Goal: Transaction & Acquisition: Download file/media

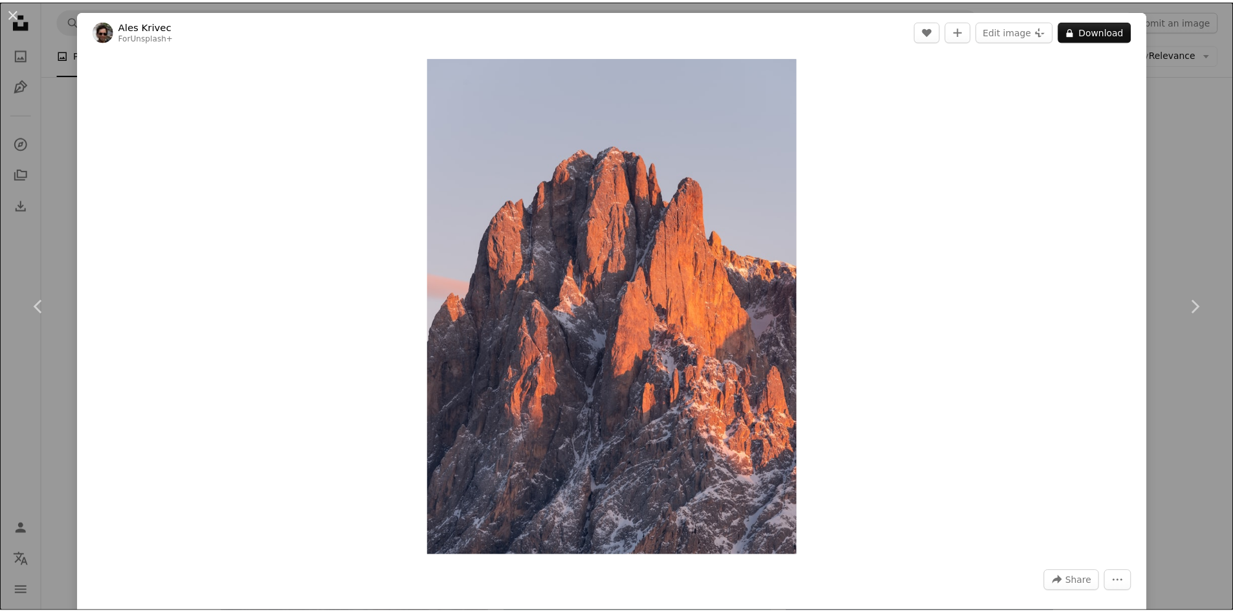
scroll to position [841, 0]
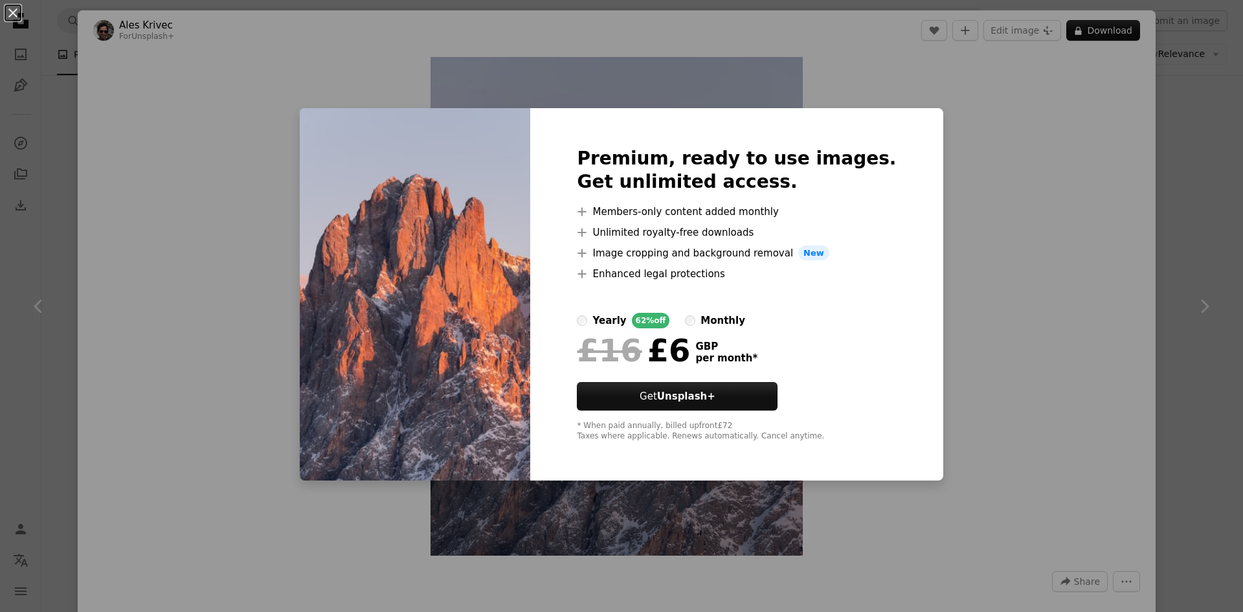
click at [998, 129] on div "An X shape Premium, ready to use images. Get unlimited access. A plus sign Memb…" at bounding box center [621, 306] width 1243 height 612
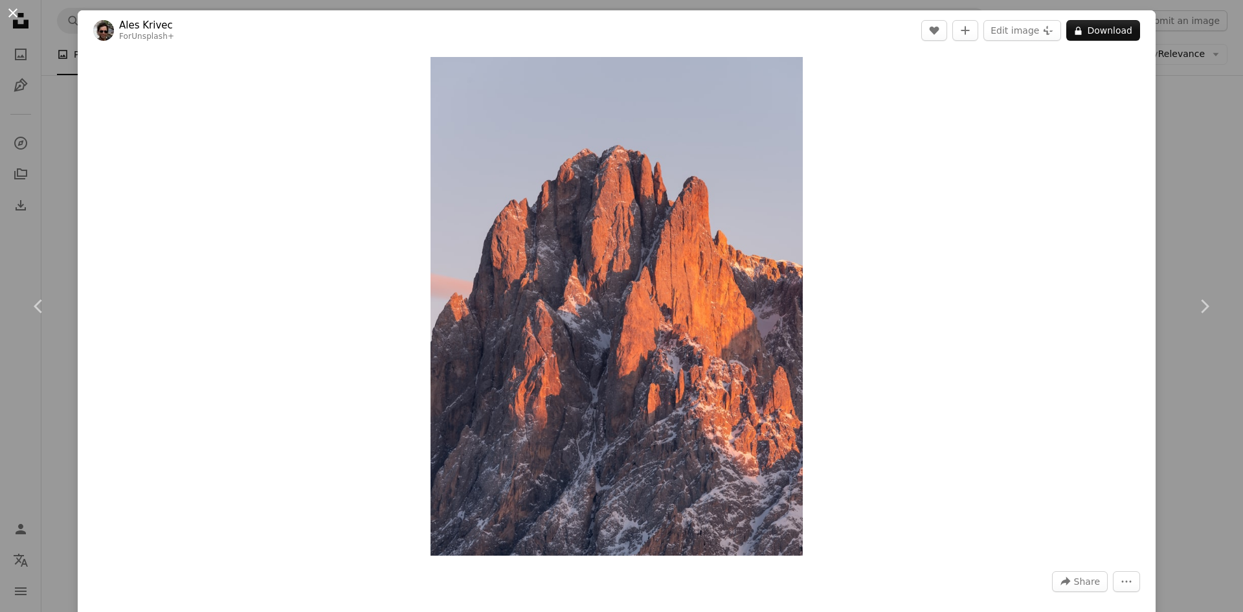
click at [15, 19] on button "An X shape" at bounding box center [13, 13] width 16 height 16
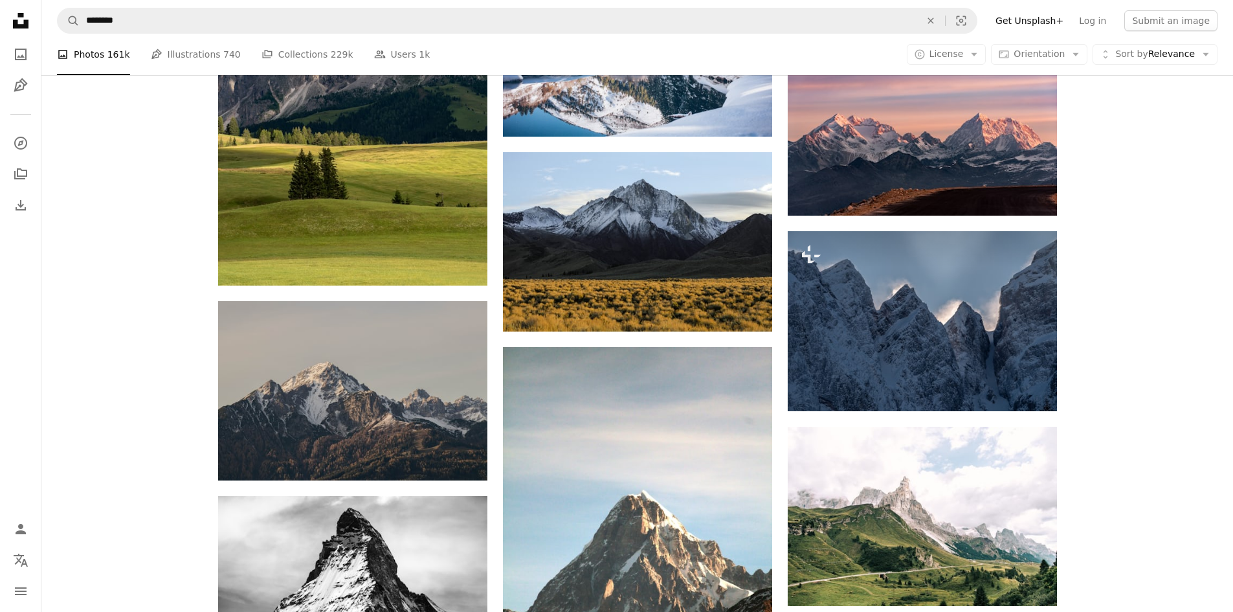
scroll to position [5436, 0]
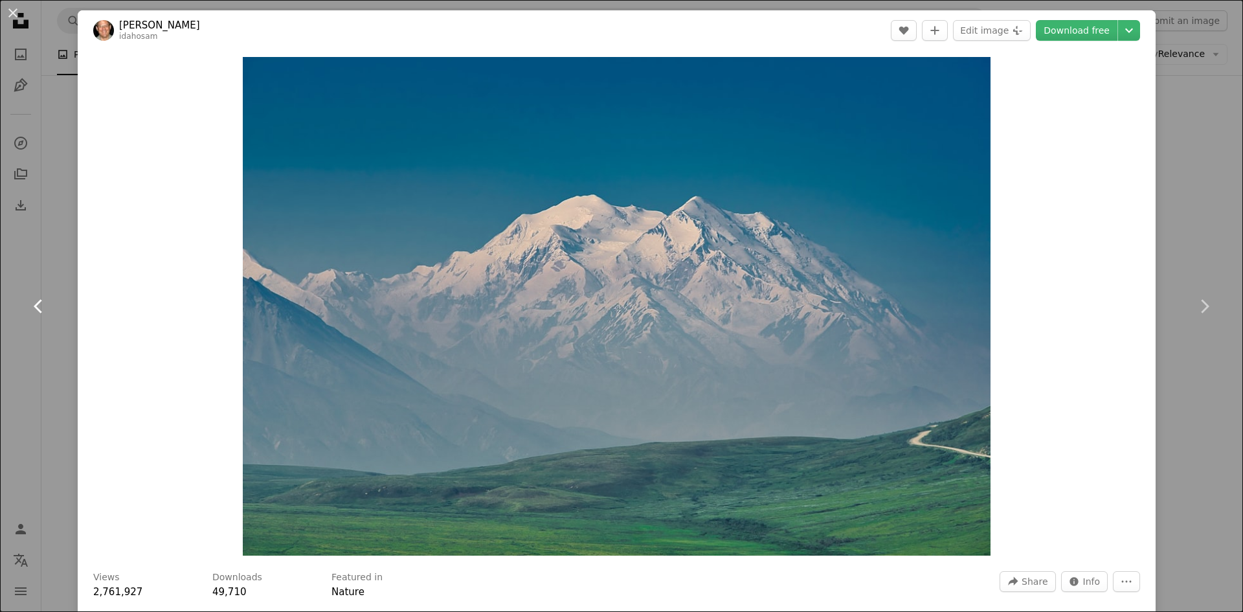
click at [36, 349] on link "Chevron left" at bounding box center [39, 306] width 78 height 124
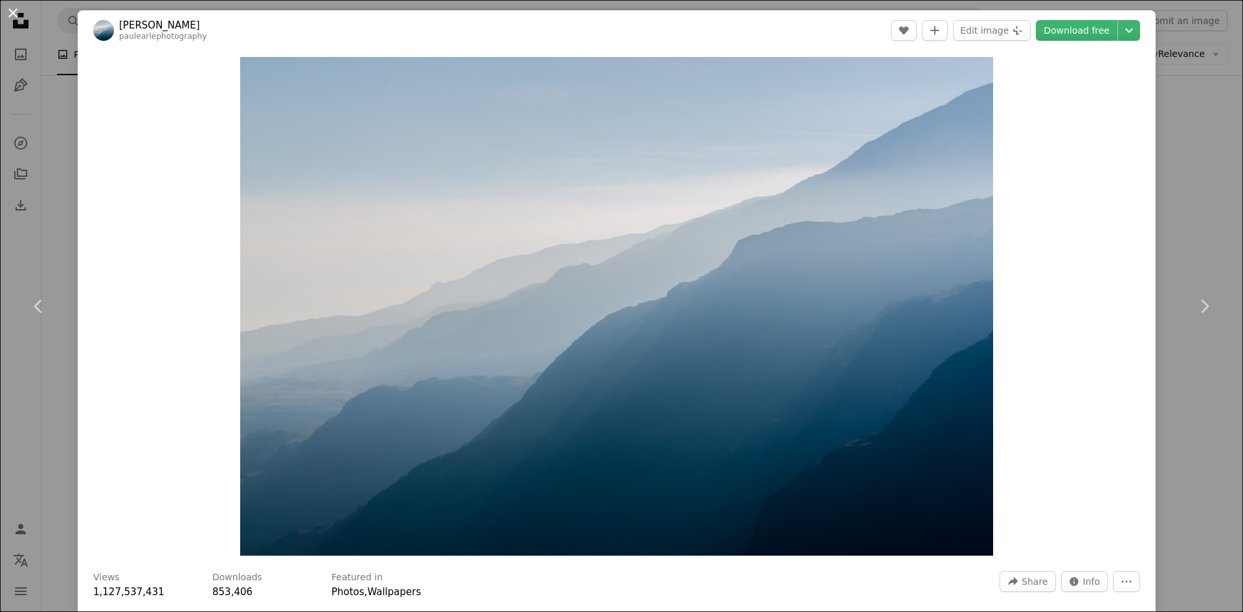
click at [13, 14] on button "An X shape" at bounding box center [13, 13] width 16 height 16
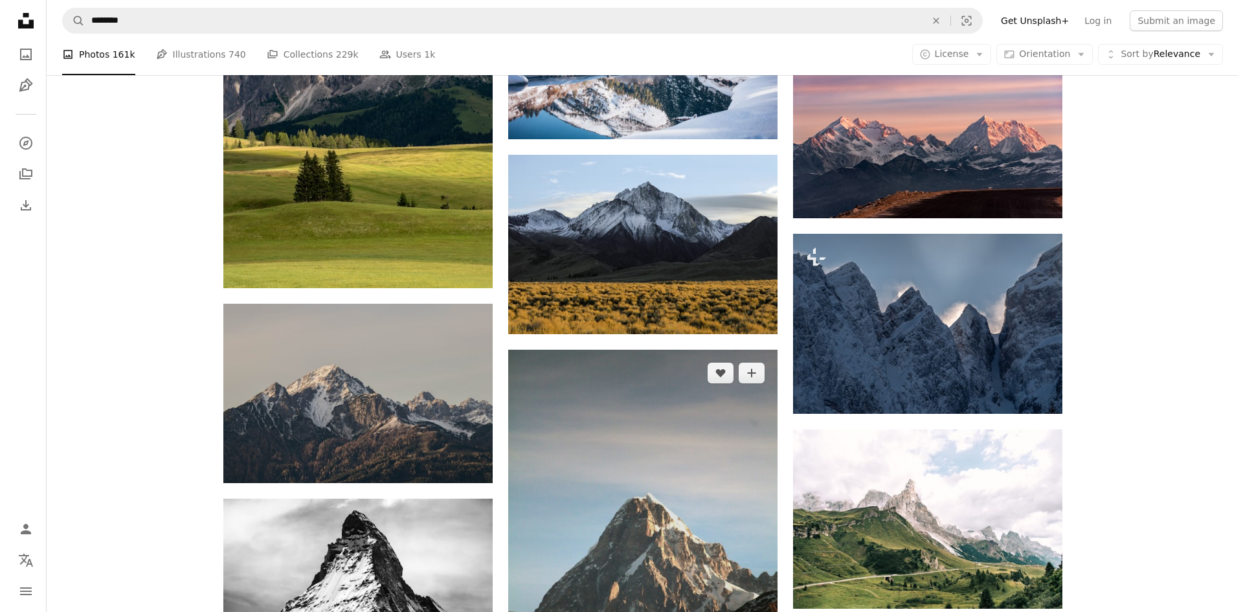
scroll to position [5371, 0]
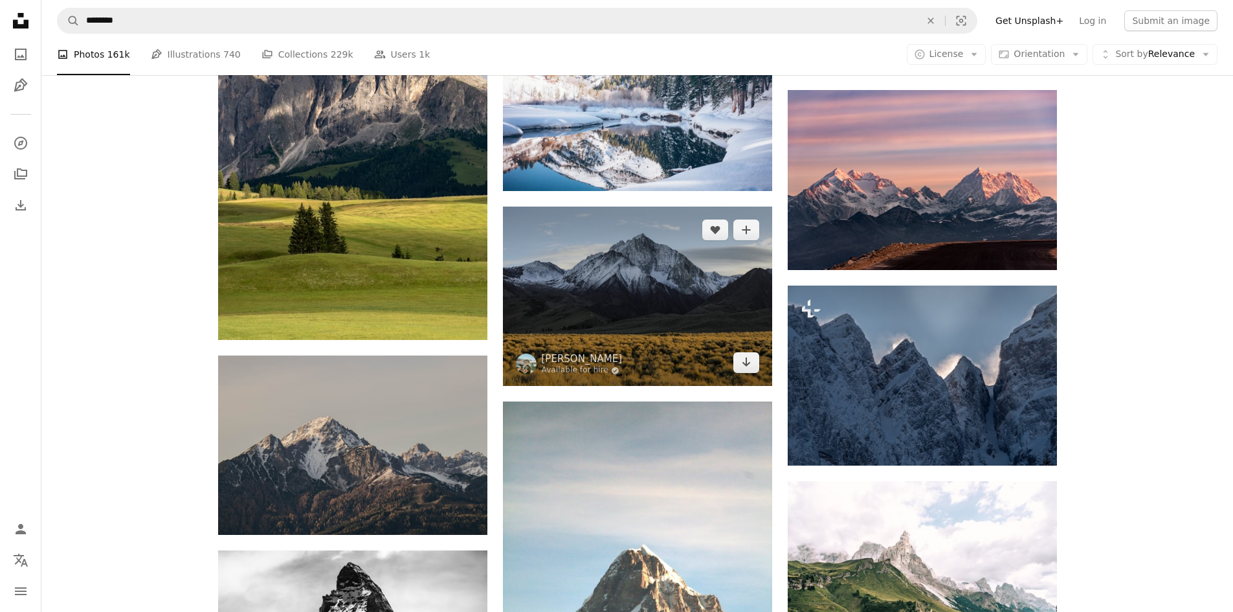
click at [703, 274] on img at bounding box center [637, 295] width 269 height 179
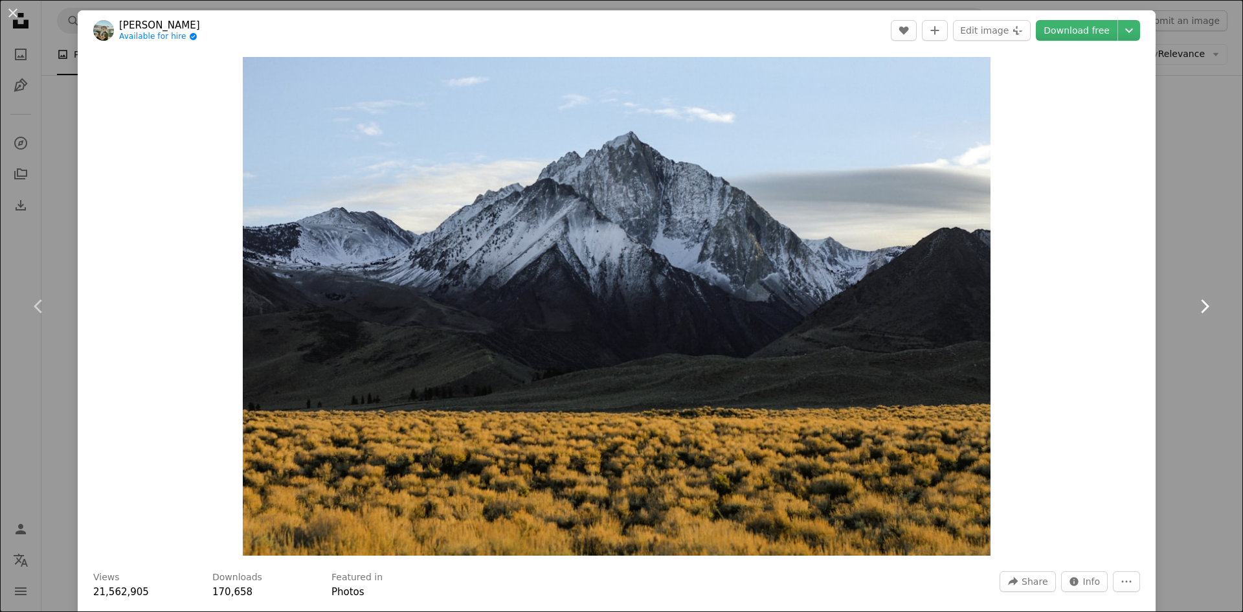
click at [1191, 252] on link "Chevron right" at bounding box center [1204, 306] width 78 height 124
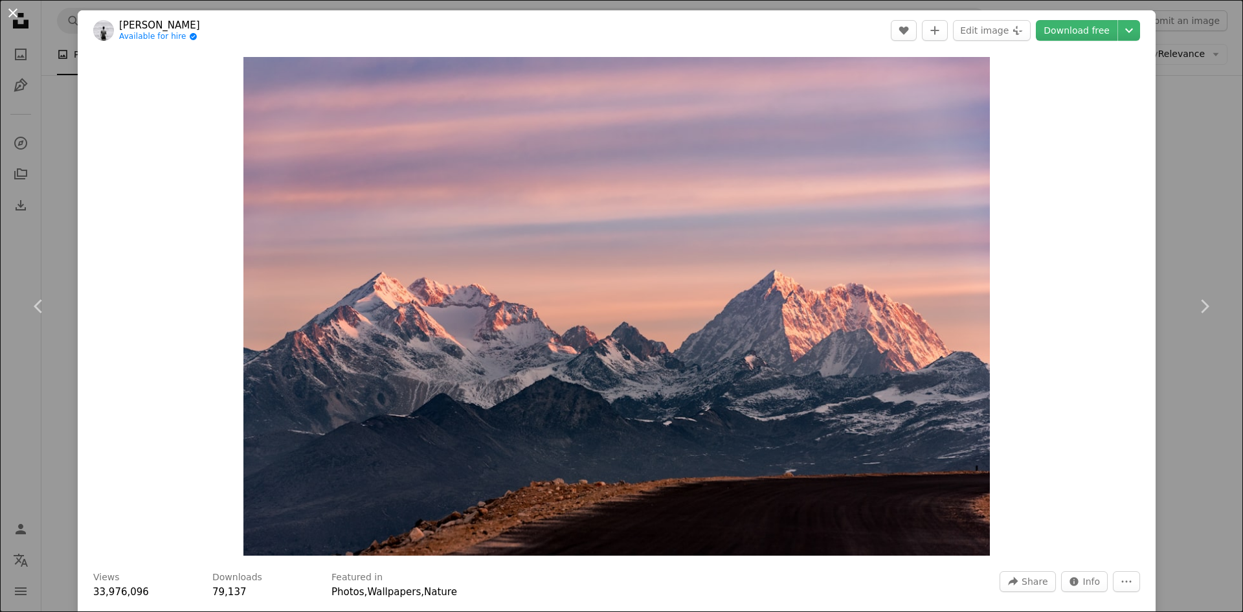
click at [18, 16] on button "An X shape" at bounding box center [13, 13] width 16 height 16
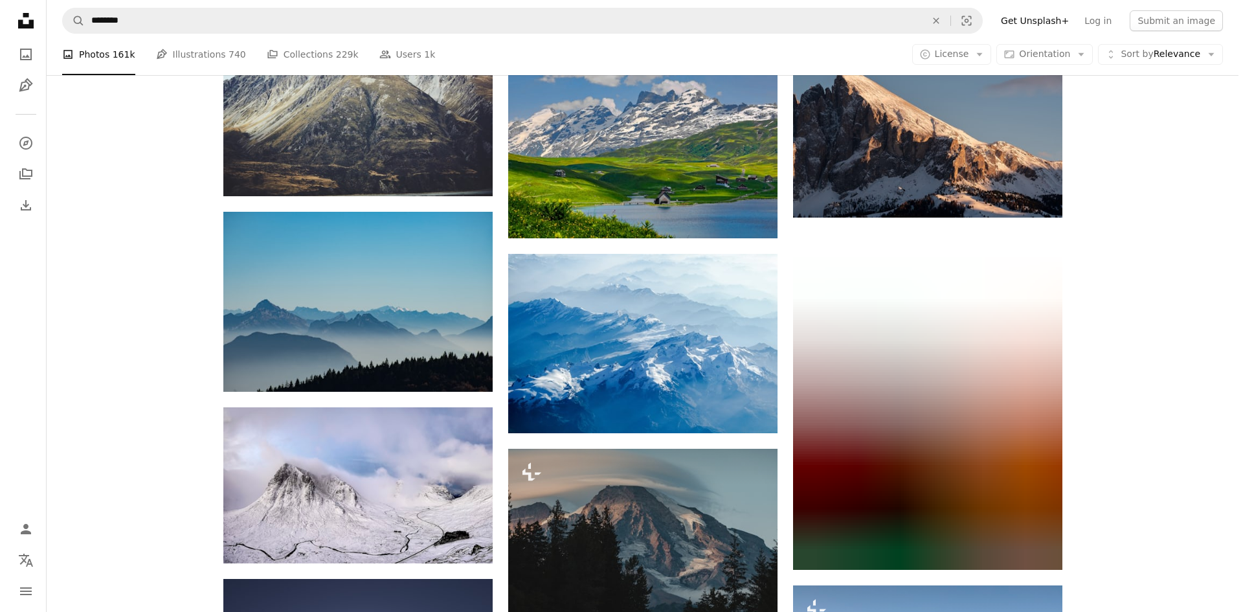
scroll to position [9902, 0]
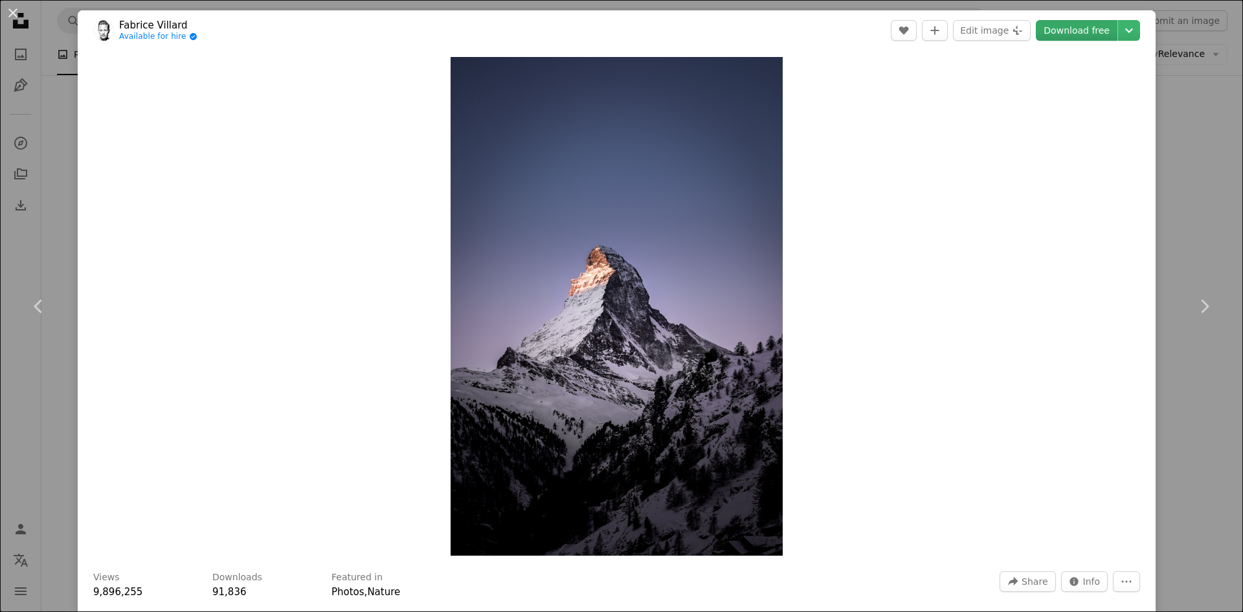
click at [1067, 37] on link "Download free" at bounding box center [1076, 30] width 82 height 21
